Goal: Information Seeking & Learning: Learn about a topic

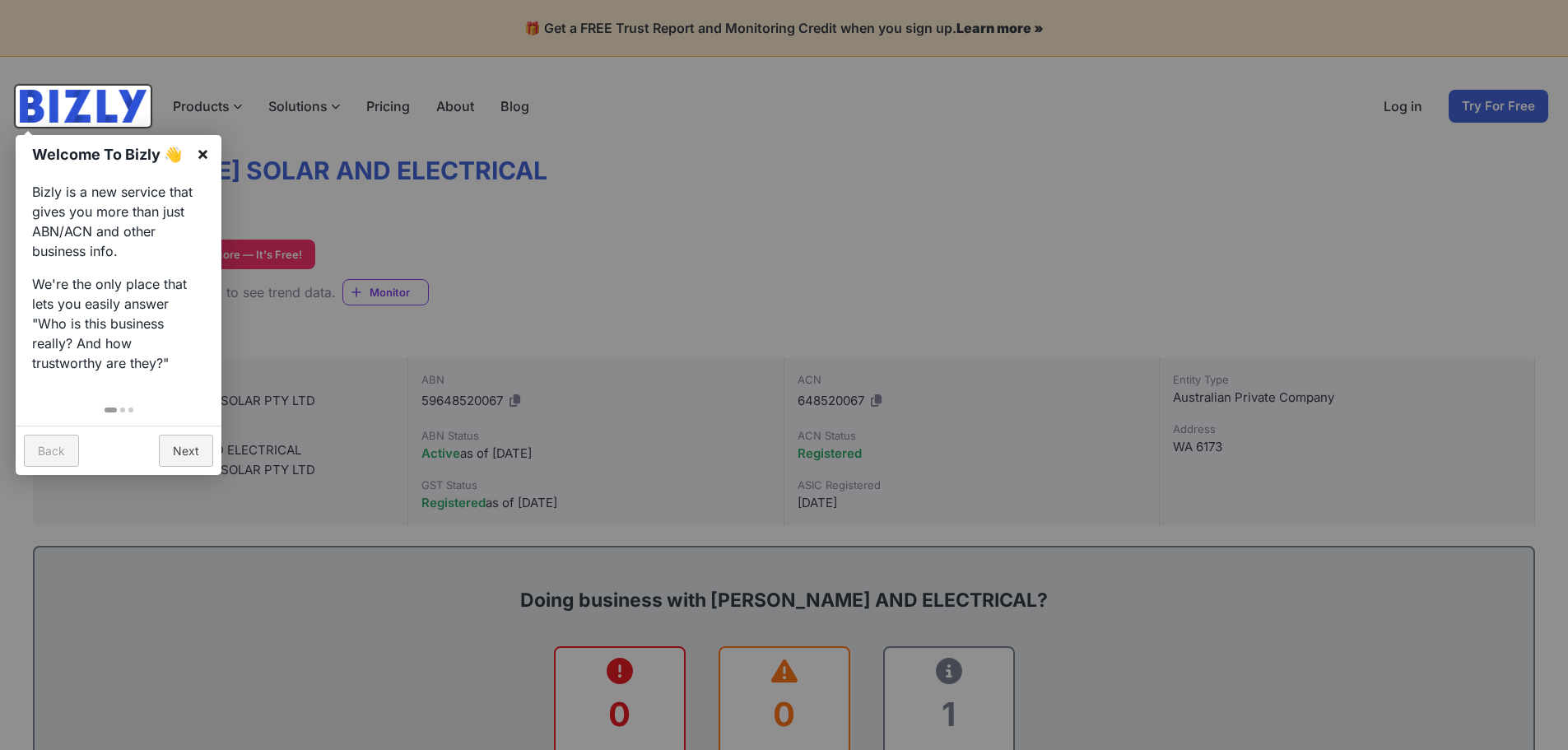
click at [199, 151] on link "×" at bounding box center [202, 153] width 37 height 37
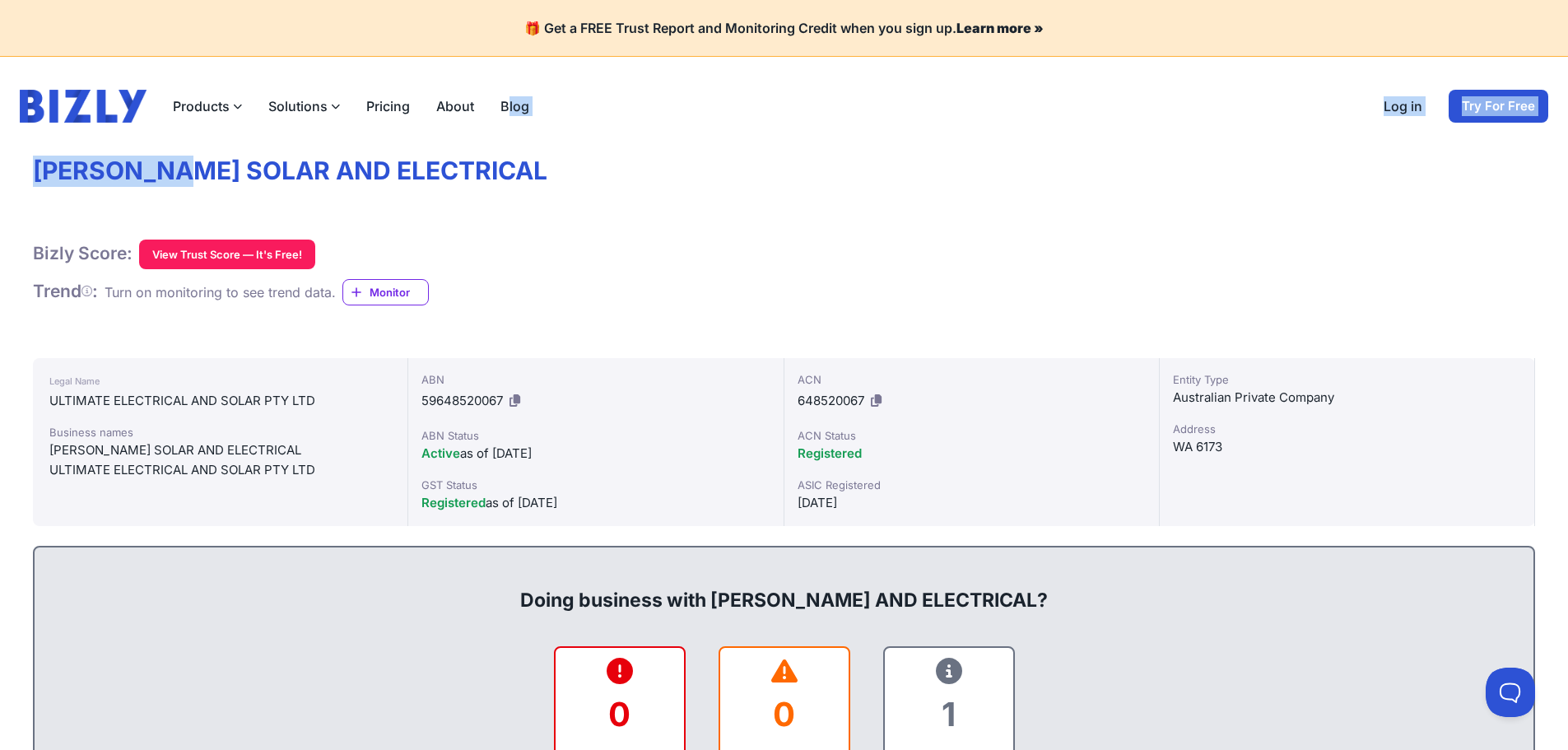
drag, startPoint x: 505, startPoint y: 155, endPoint x: 201, endPoint y: 159, distance: 304.0
click at [187, 449] on div "[PERSON_NAME] SOLAR AND ELECTRICAL" at bounding box center [220, 451] width 342 height 20
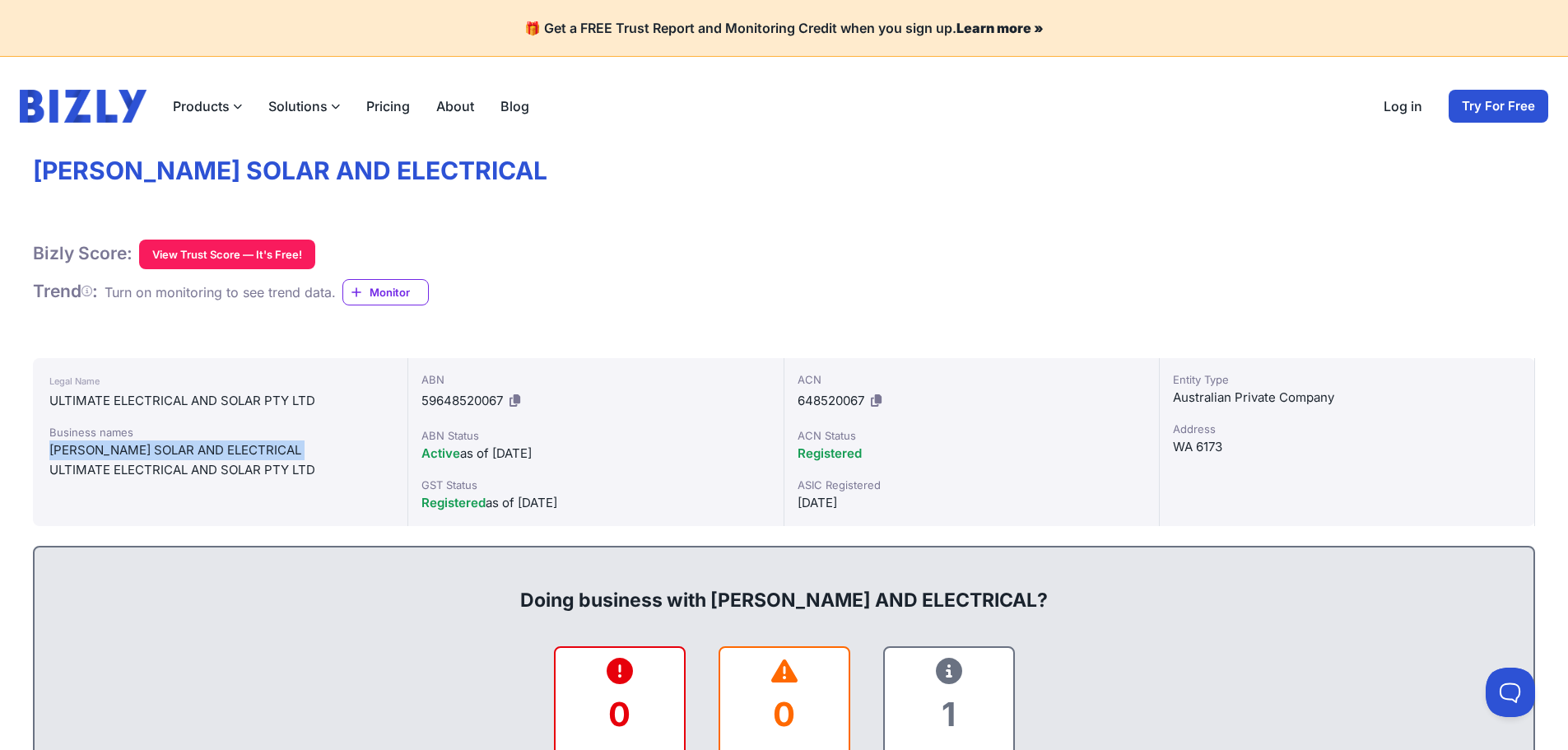
click at [187, 449] on div "[PERSON_NAME] SOLAR AND ELECTRICAL" at bounding box center [220, 451] width 342 height 20
copy div "[PERSON_NAME] SOLAR AND ELECTRICAL"
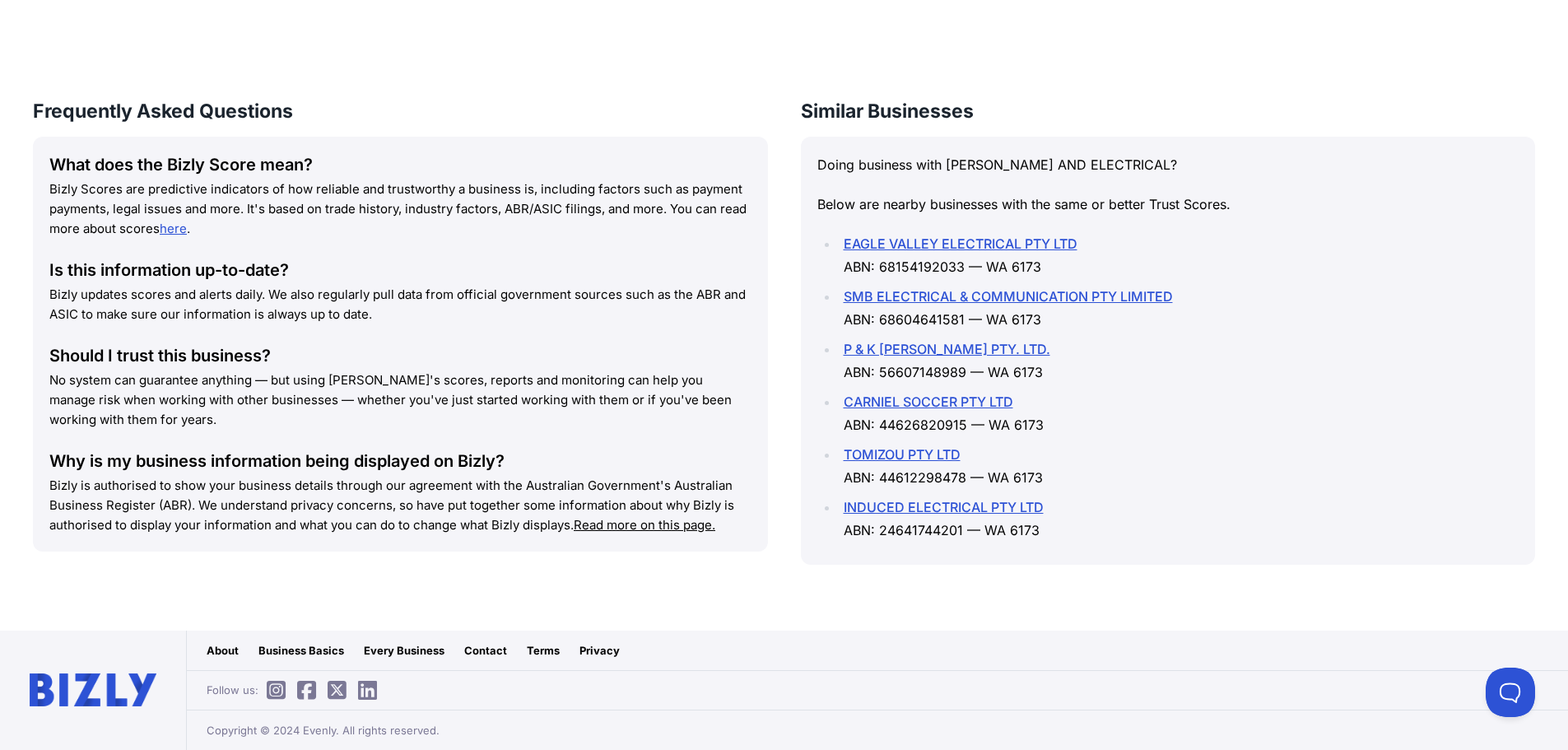
scroll to position [1398, 0]
